Goal: Information Seeking & Learning: Learn about a topic

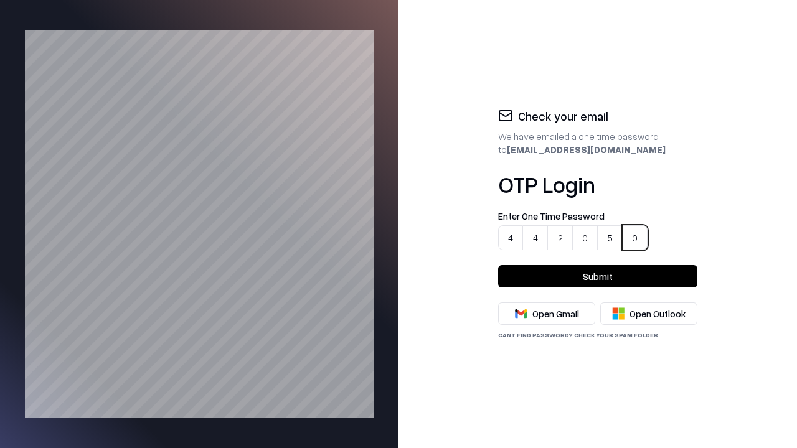
type input "******"
click at [598, 276] on button "Submit" at bounding box center [597, 276] width 199 height 22
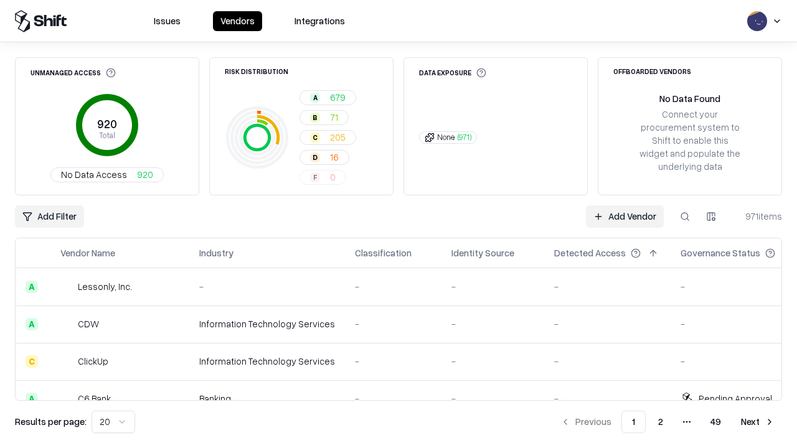
click at [111, 422] on html "Issues Vendors Integrations Unmanaged Access 920 Total No Data Access 920 Risk …" at bounding box center [398, 224] width 797 height 448
click at [758, 422] on button "Next" at bounding box center [758, 422] width 49 height 22
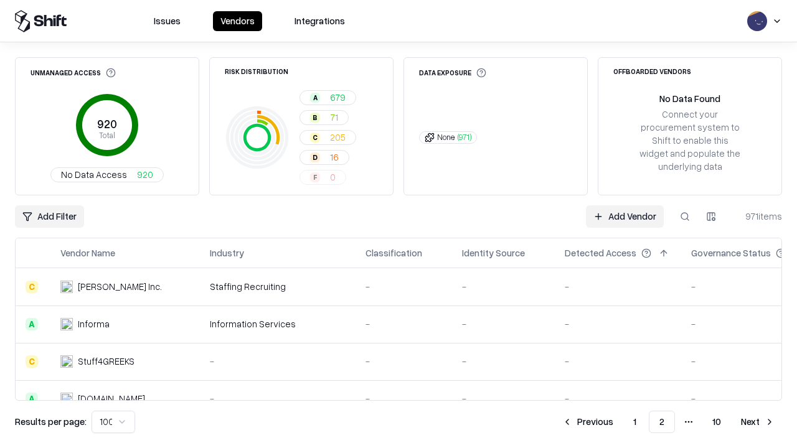
click at [758, 422] on button "Next" at bounding box center [758, 422] width 49 height 22
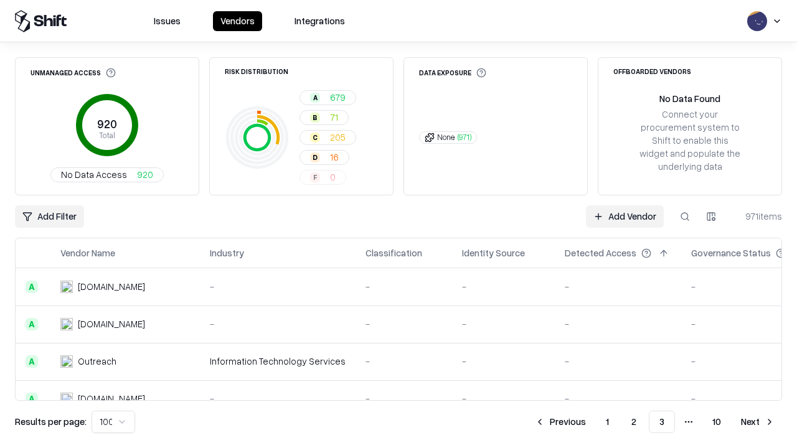
click at [758, 422] on button "Next" at bounding box center [758, 422] width 49 height 22
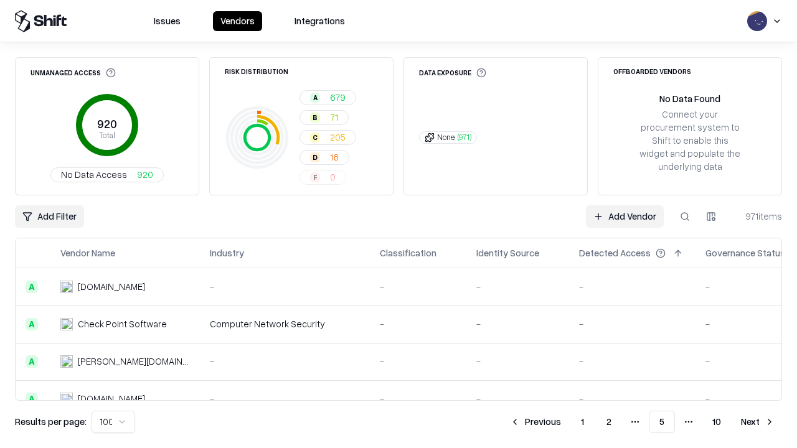
click at [758, 422] on button "Next" at bounding box center [758, 422] width 49 height 22
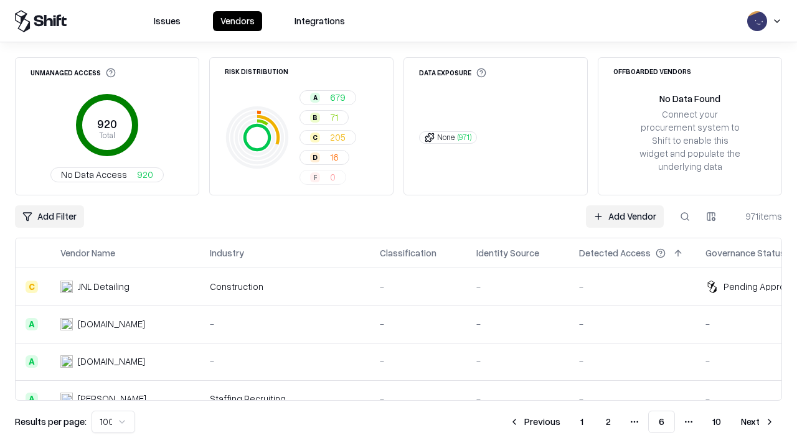
click at [758, 422] on button "Next" at bounding box center [758, 422] width 49 height 22
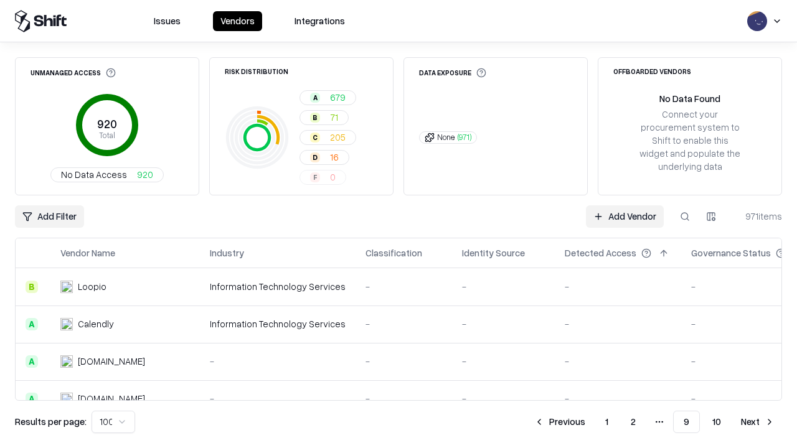
click at [758, 422] on button "Next" at bounding box center [758, 422] width 49 height 22
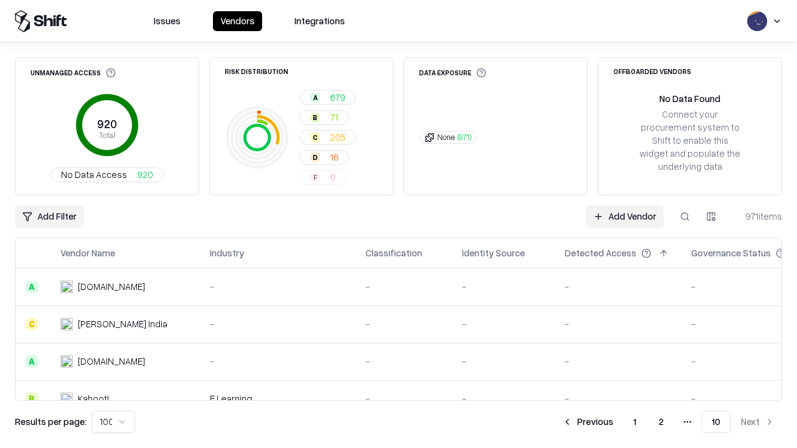
click at [588, 422] on button "Previous" at bounding box center [588, 422] width 66 height 22
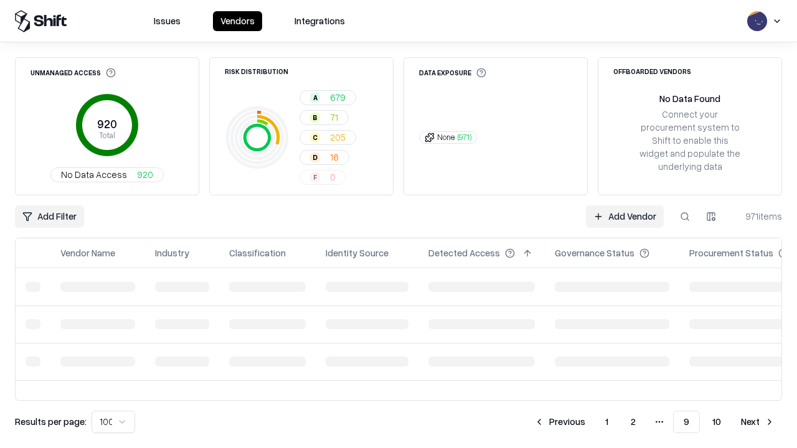
click at [561, 422] on button "Previous" at bounding box center [560, 422] width 66 height 22
click at [536, 422] on button "Previous" at bounding box center [560, 422] width 66 height 22
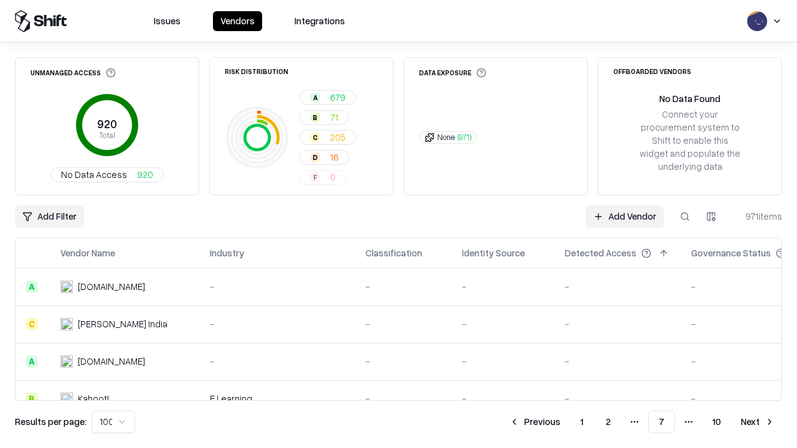
click at [536, 422] on button "Previous" at bounding box center [535, 422] width 66 height 22
click at [561, 422] on button "Previous" at bounding box center [560, 422] width 66 height 22
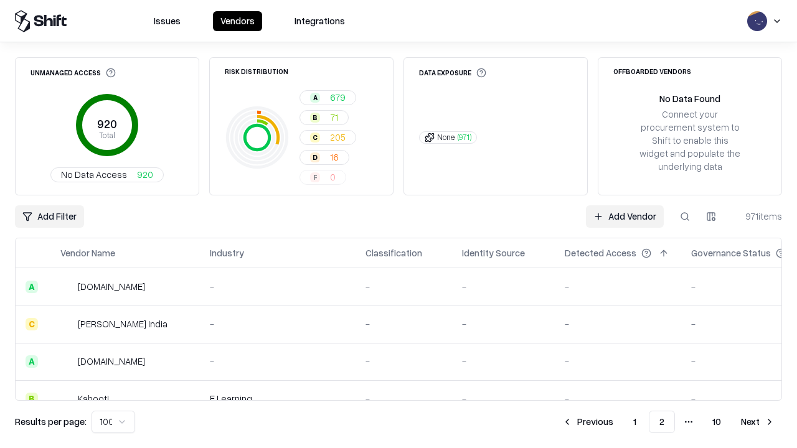
click at [588, 422] on button "Previous" at bounding box center [588, 422] width 66 height 22
click at [111, 422] on html "Issues Vendors Integrations Unmanaged Access 920 Total No Data Access 920 Risk …" at bounding box center [398, 224] width 797 height 448
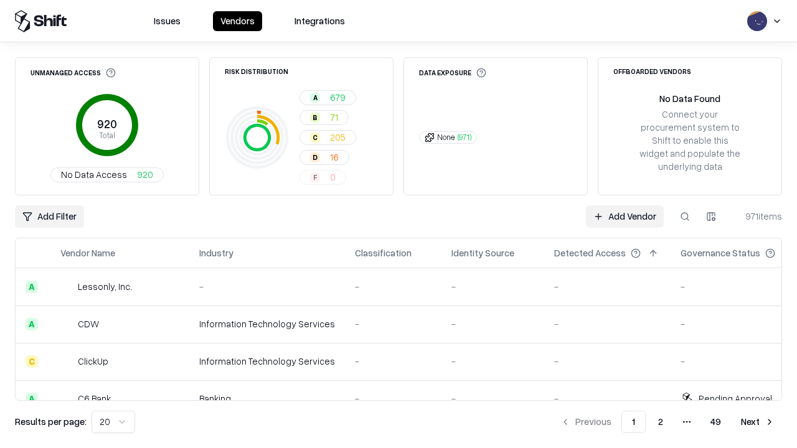
click at [685, 217] on button at bounding box center [685, 216] width 22 height 22
type input "**********"
click at [399, 224] on div "Add Filter Add Vendor 971 items" at bounding box center [398, 216] width 767 height 22
click at [49, 217] on html "Issues Vendors Integrations Unmanaged Access 920 Total No Data Access 920 Risk …" at bounding box center [398, 224] width 797 height 448
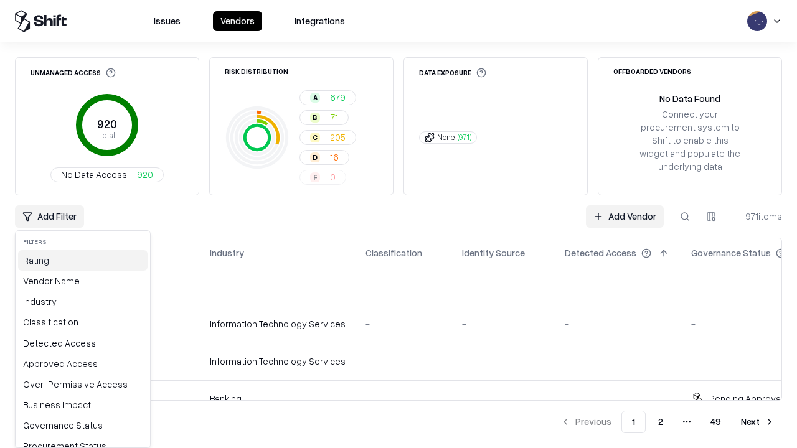
click at [78, 260] on div "Rating" at bounding box center [83, 260] width 130 height 21
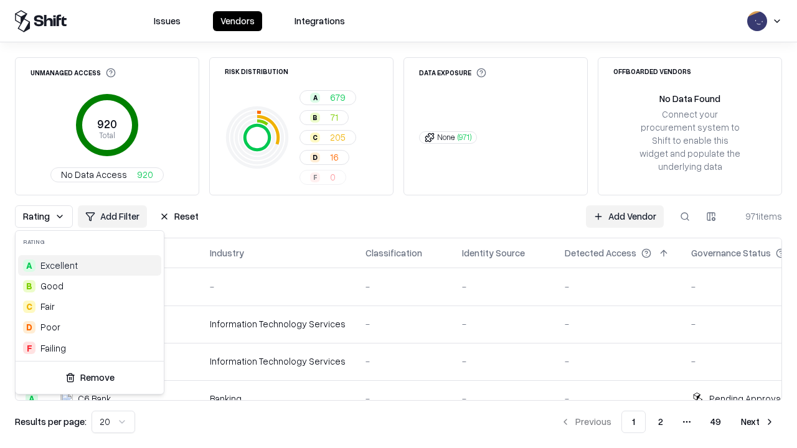
click at [399, 224] on html "Issues Vendors Integrations Unmanaged Access 920 Total No Data Access 920 Risk …" at bounding box center [398, 224] width 797 height 448
click at [176, 217] on button "Reset" at bounding box center [179, 216] width 54 height 22
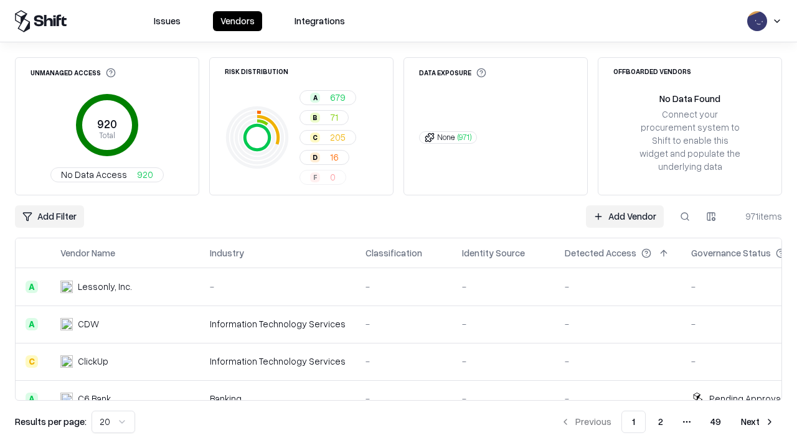
click at [399, 224] on div "Add Filter Add Vendor 971 items" at bounding box center [398, 216] width 767 height 22
click at [49, 217] on html "Issues Vendors Integrations Unmanaged Access 920 Total No Data Access 920 Risk …" at bounding box center [398, 224] width 797 height 448
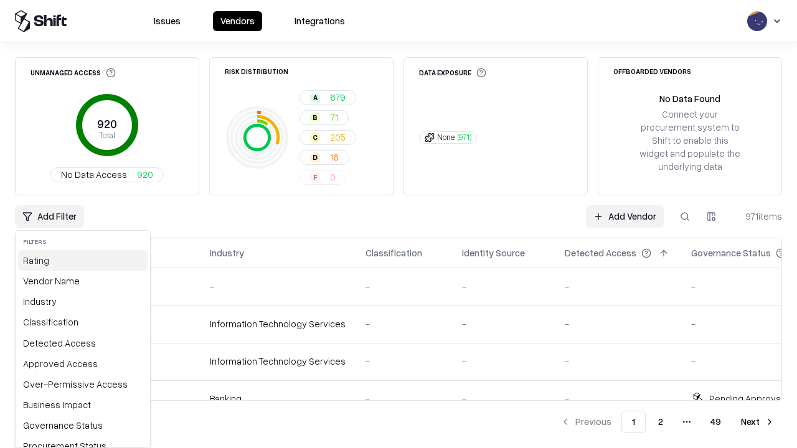
click at [78, 260] on div "Rating" at bounding box center [83, 260] width 130 height 21
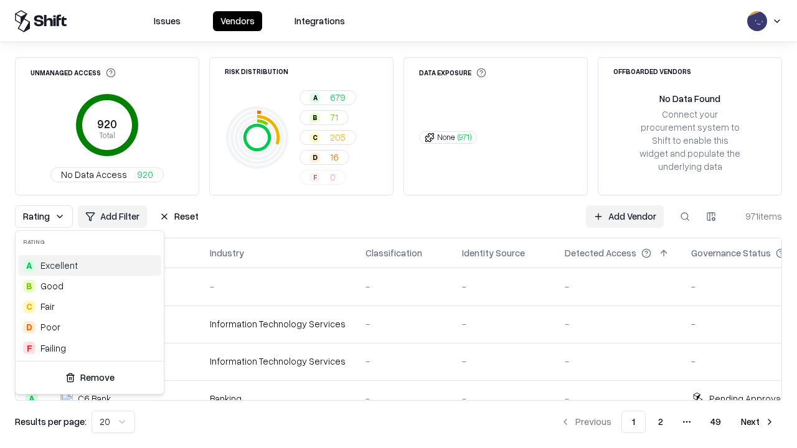
click at [87, 265] on div "A Excellent" at bounding box center [89, 265] width 143 height 21
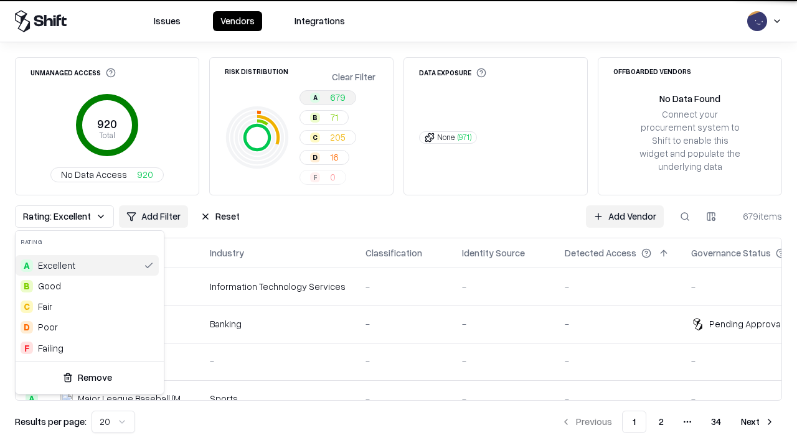
click at [399, 224] on html "Issues Vendors Integrations Unmanaged Access 920 Total No Data Access 920 Risk …" at bounding box center [398, 224] width 797 height 448
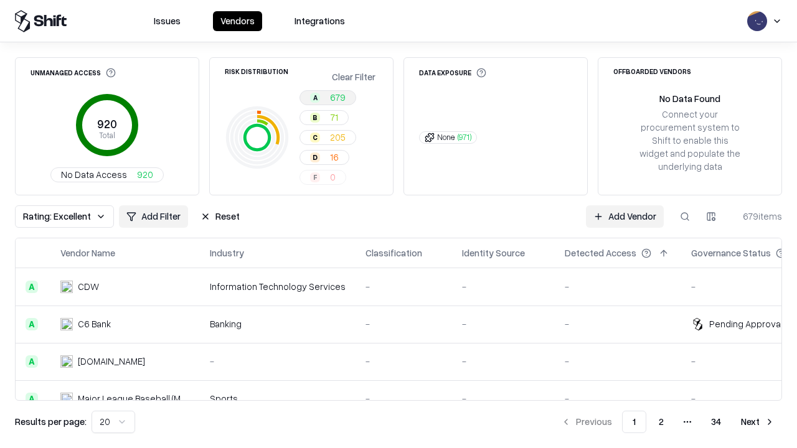
click at [399, 224] on div "Rating: Excellent Add Filter Reset Add Vendor 679 items" at bounding box center [398, 216] width 767 height 22
click at [215, 217] on button "Reset" at bounding box center [220, 216] width 54 height 22
click at [399, 224] on div "Add Filter Add Vendor 679 items" at bounding box center [398, 216] width 767 height 22
click at [49, 217] on html "Issues Vendors Integrations Unmanaged Access 920 Total No Data Access 920 Risk …" at bounding box center [398, 224] width 797 height 448
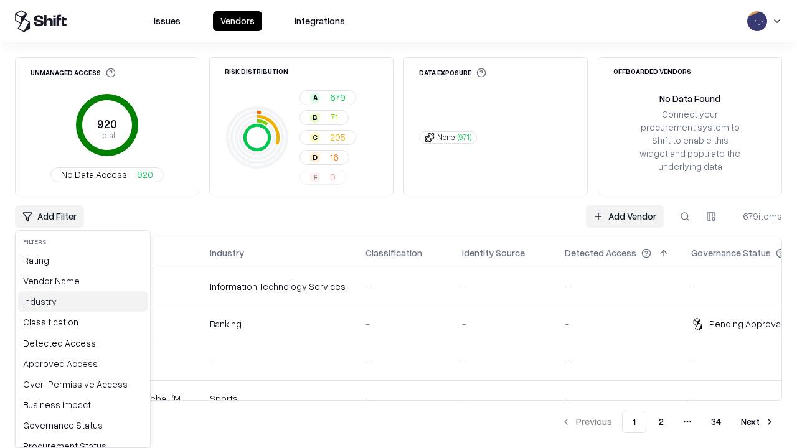
click at [78, 301] on div "Industry" at bounding box center [83, 301] width 130 height 21
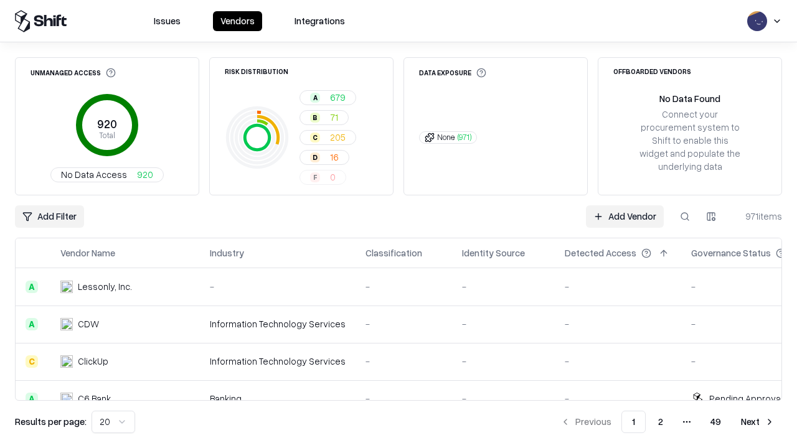
click at [711, 217] on html "Issues Vendors Integrations Unmanaged Access 920 Total No Data Access 920 Risk …" at bounding box center [398, 224] width 797 height 448
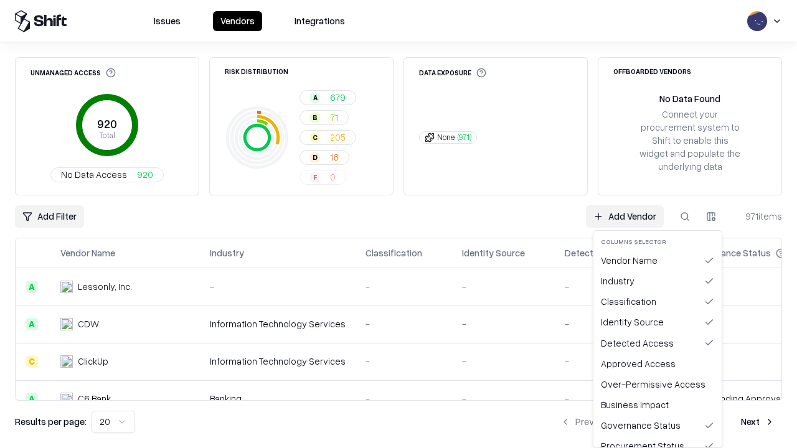
click at [399, 224] on html "Issues Vendors Integrations Unmanaged Access 920 Total No Data Access 920 Risk …" at bounding box center [398, 224] width 797 height 448
click at [711, 217] on button "button" at bounding box center [711, 216] width 22 height 22
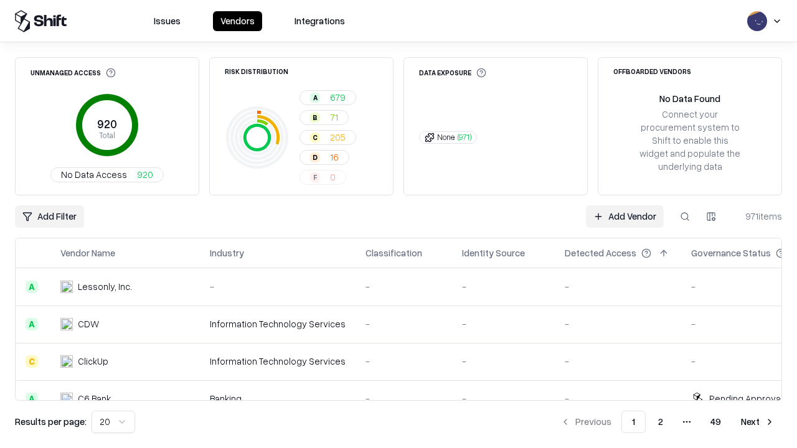
click at [711, 217] on html "Issues Vendors Integrations Unmanaged Access 920 Total No Data Access 920 Risk …" at bounding box center [398, 224] width 797 height 448
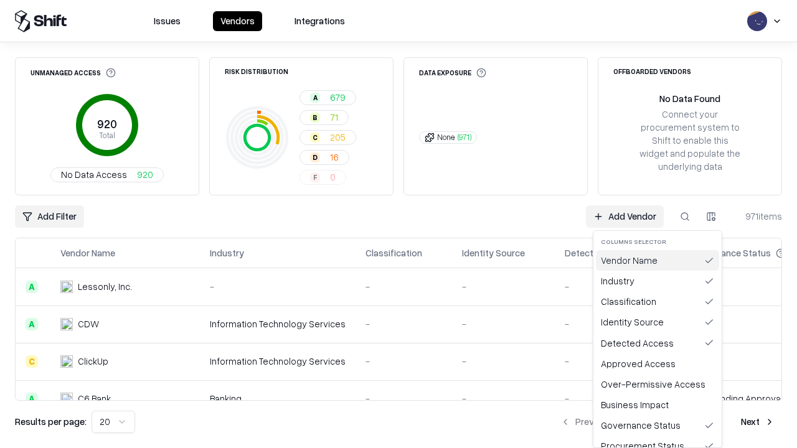
click at [658, 260] on div "Vendor Name" at bounding box center [657, 260] width 123 height 21
click at [711, 217] on button "button" at bounding box center [711, 216] width 22 height 22
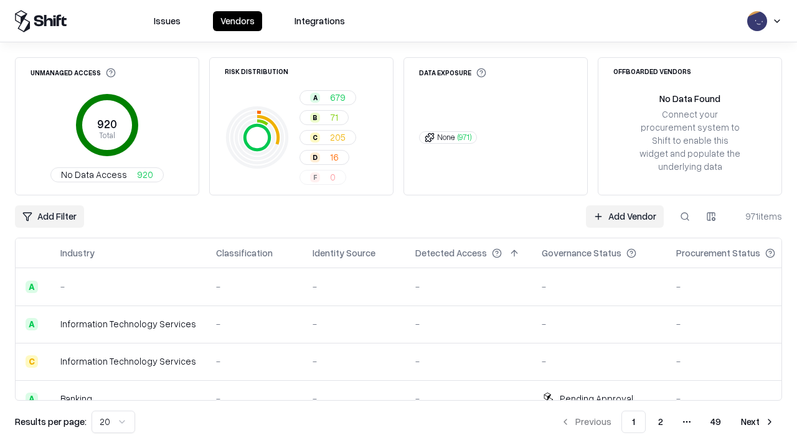
click at [711, 217] on html "Issues Vendors Integrations Unmanaged Access 920 Total No Data Access 920 Risk …" at bounding box center [398, 224] width 797 height 448
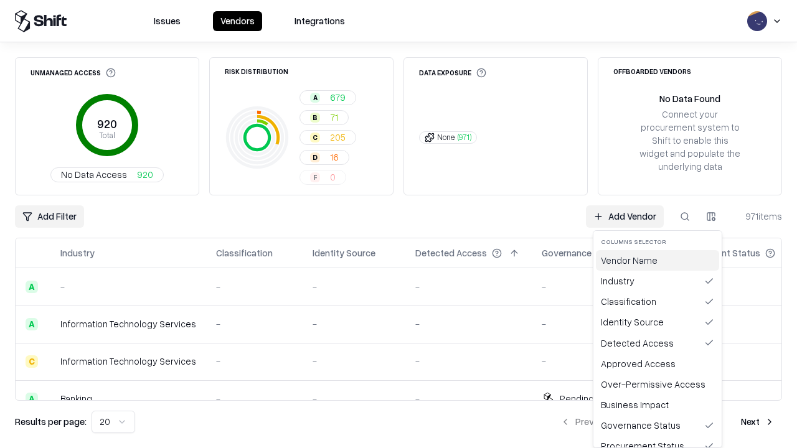
click at [658, 260] on div "Vendor Name" at bounding box center [657, 260] width 123 height 21
click at [711, 217] on html "Issues Vendors Integrations Unmanaged Access 920 Total No Data Access 920 Risk …" at bounding box center [398, 224] width 797 height 448
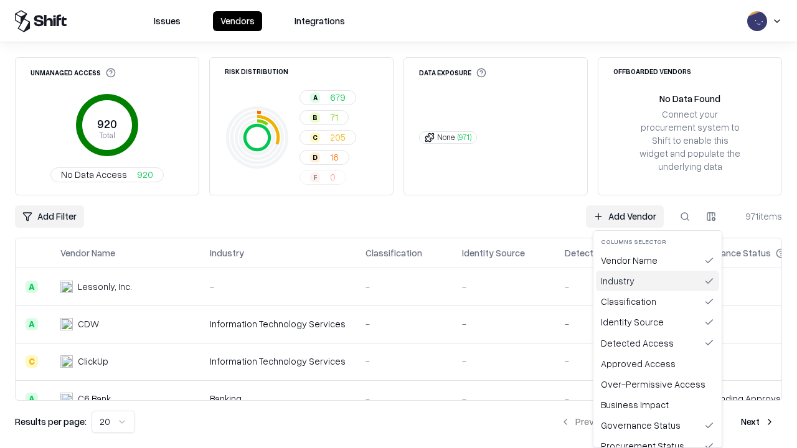
click at [658, 281] on div "Industry" at bounding box center [657, 281] width 123 height 21
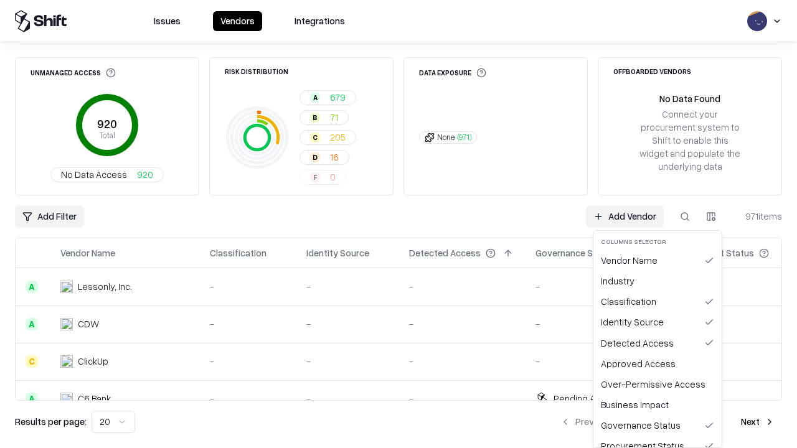
click at [711, 217] on html "Issues Vendors Integrations Unmanaged Access 920 Total No Data Access 920 Risk …" at bounding box center [398, 224] width 797 height 448
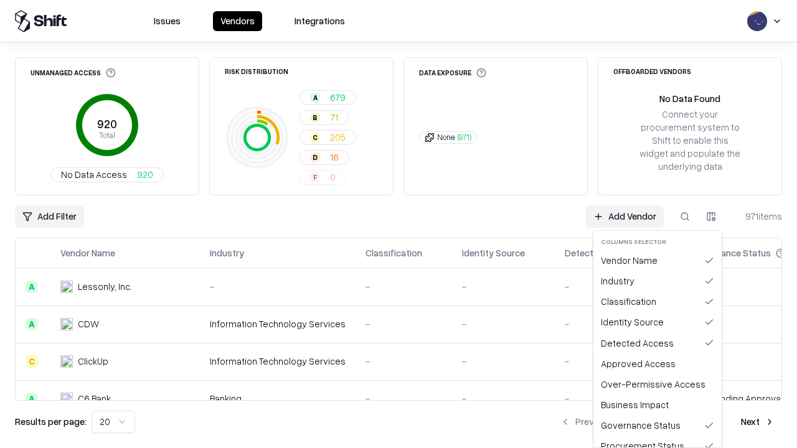
click at [711, 217] on html "Issues Vendors Integrations Unmanaged Access 920 Total No Data Access 920 Risk …" at bounding box center [398, 224] width 797 height 448
click at [658, 301] on div "Classification" at bounding box center [657, 301] width 123 height 21
click at [711, 217] on html "Issues Vendors Integrations Unmanaged Access 920 Total No Data Access 920 Risk …" at bounding box center [398, 224] width 797 height 448
click at [658, 322] on div "Identity Source" at bounding box center [657, 322] width 123 height 21
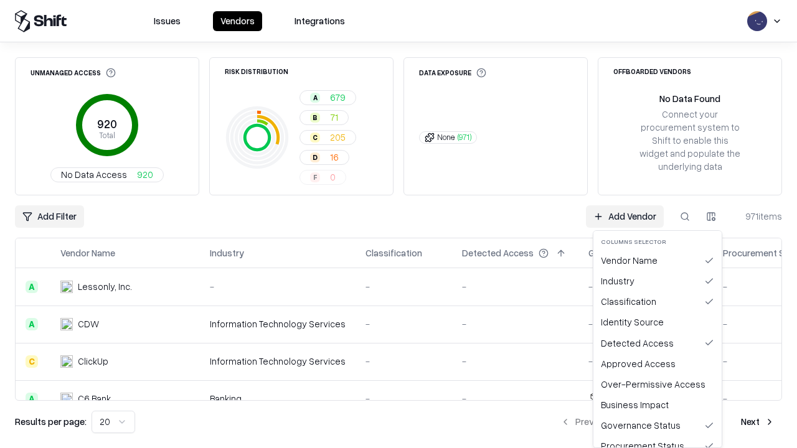
click at [711, 217] on html "Issues Vendors Integrations Unmanaged Access 920 Total No Data Access 920 Risk …" at bounding box center [398, 224] width 797 height 448
click at [658, 343] on div "Detected Access" at bounding box center [657, 343] width 123 height 21
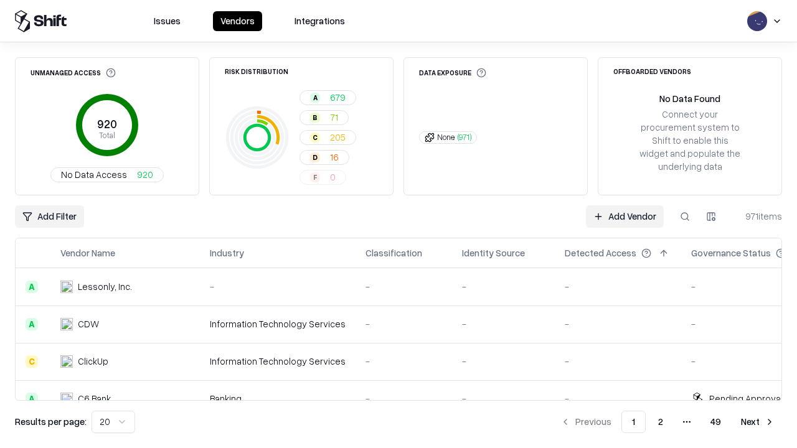
click at [111, 422] on html "Issues Vendors Integrations Unmanaged Access 920 Total No Data Access 920 Risk …" at bounding box center [398, 224] width 797 height 448
click at [758, 422] on button "Next" at bounding box center [758, 422] width 49 height 22
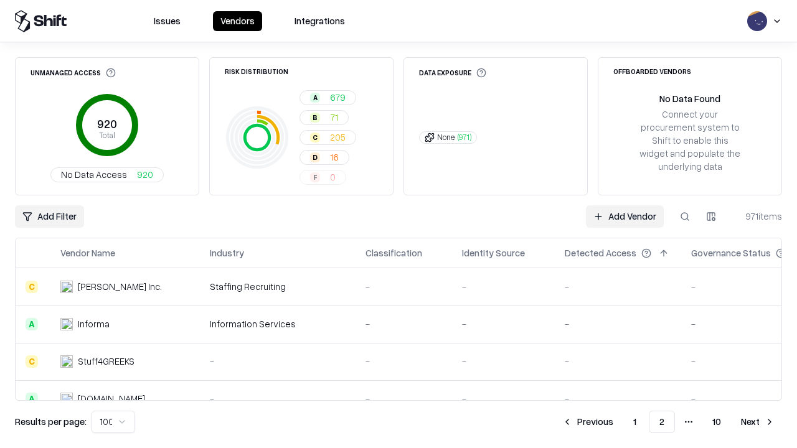
click at [758, 422] on button "Next" at bounding box center [758, 422] width 49 height 22
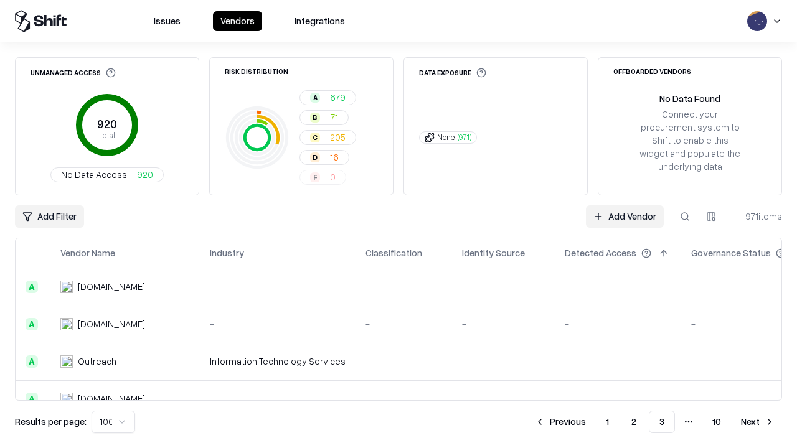
click at [758, 422] on button "Next" at bounding box center [758, 422] width 49 height 22
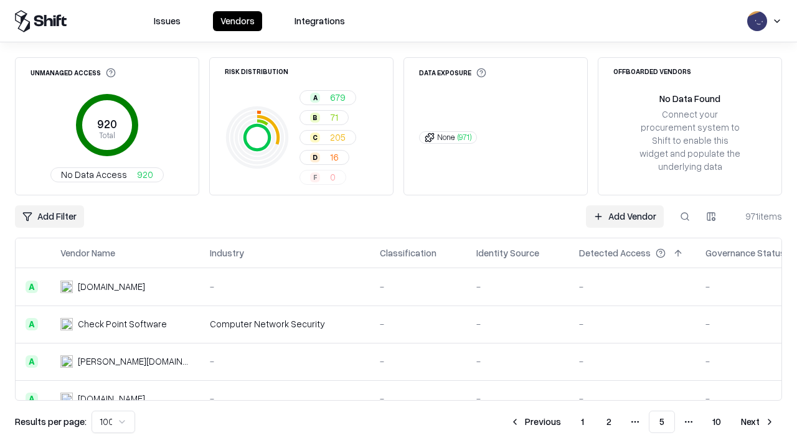
click at [758, 422] on button "Next" at bounding box center [758, 422] width 49 height 22
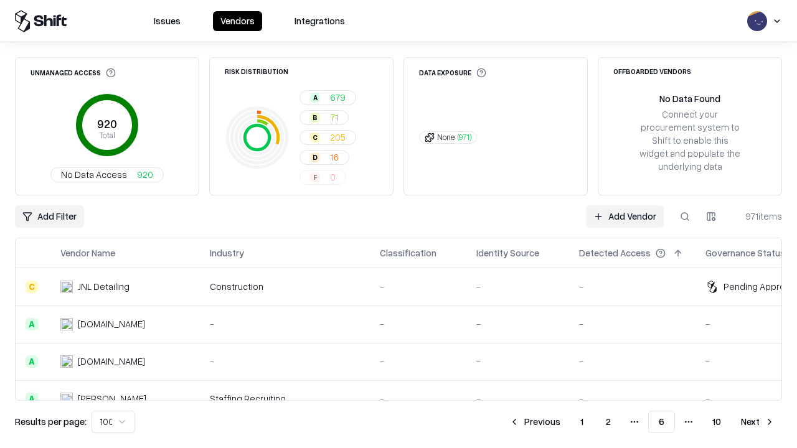
click at [758, 422] on button "Next" at bounding box center [758, 422] width 49 height 22
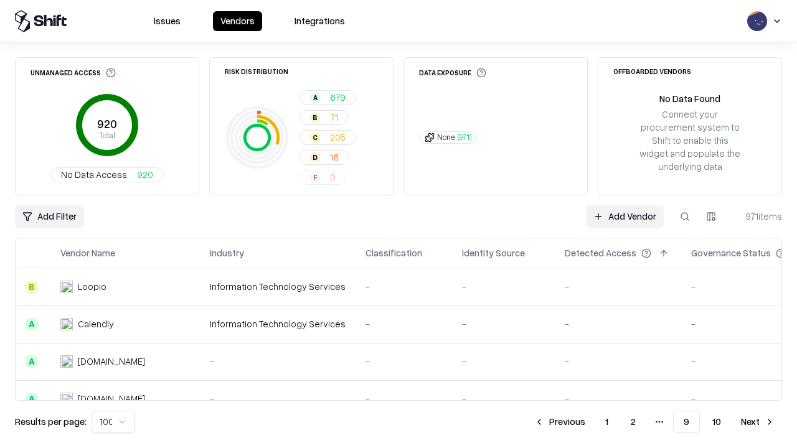
click at [758, 422] on button "Next" at bounding box center [758, 422] width 49 height 22
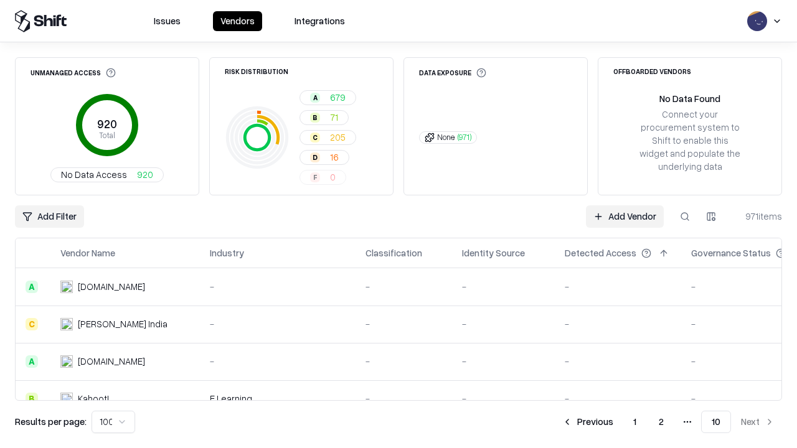
click at [588, 422] on button "Previous" at bounding box center [588, 422] width 66 height 22
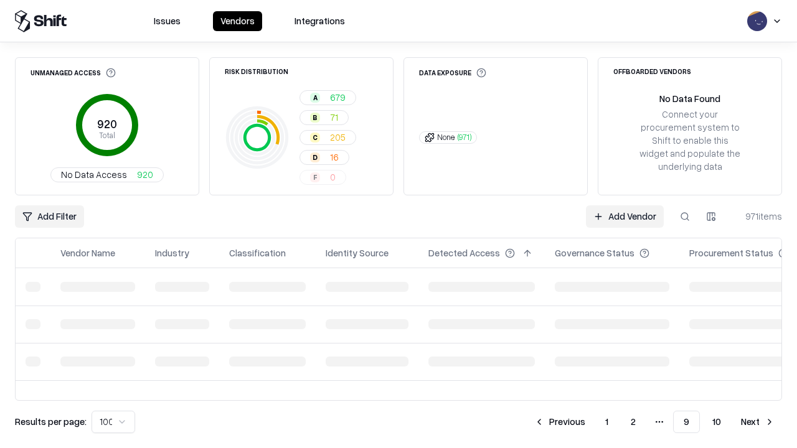
click at [561, 422] on button "Previous" at bounding box center [560, 422] width 66 height 22
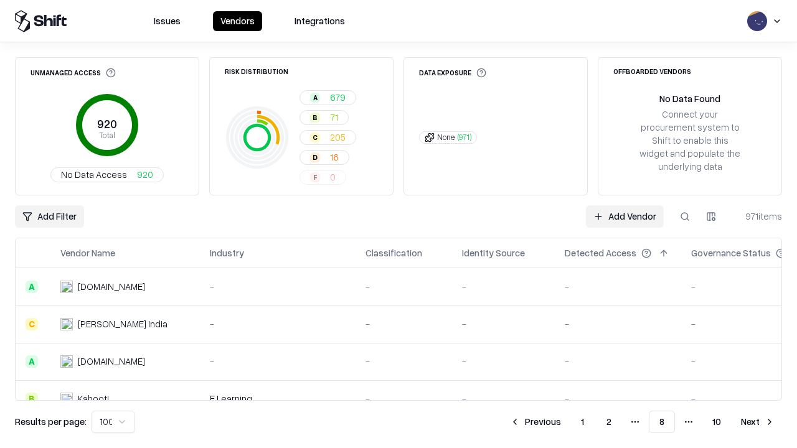
click at [536, 422] on button "Previous" at bounding box center [535, 422] width 66 height 22
